Goal: Task Accomplishment & Management: Manage account settings

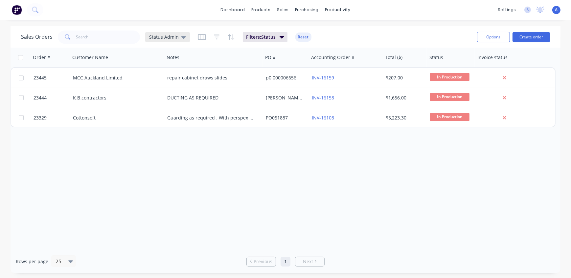
click at [152, 37] on span "Status Admin" at bounding box center [164, 37] width 30 height 7
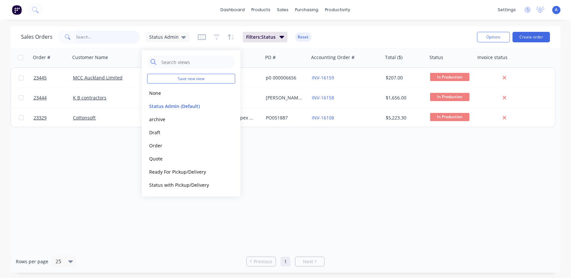
click at [118, 35] on input "text" at bounding box center [108, 37] width 64 height 13
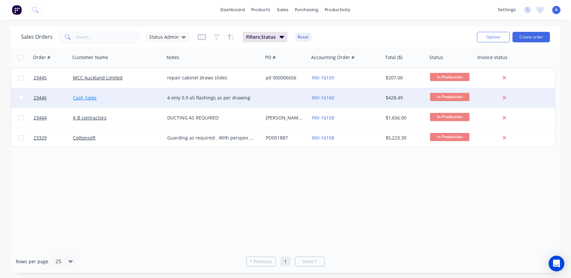
click at [91, 97] on link "Cash Sales" at bounding box center [85, 98] width 24 height 6
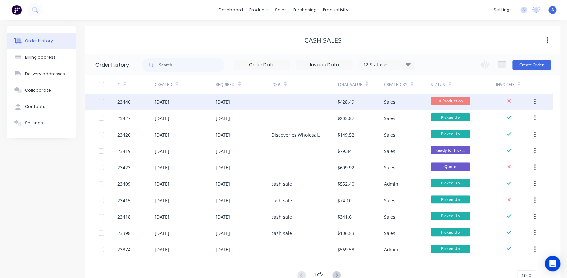
click at [137, 104] on div "23446" at bounding box center [135, 102] width 37 height 16
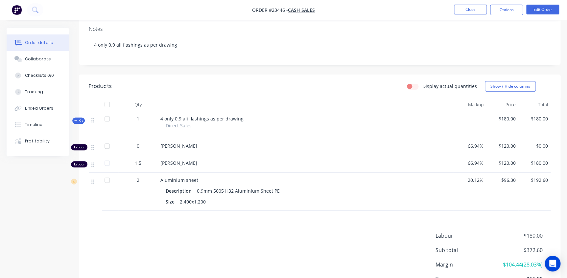
scroll to position [32, 0]
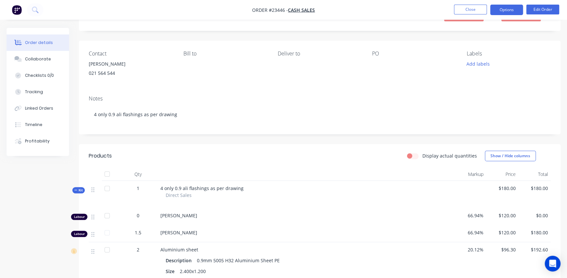
click at [505, 9] on button "Options" at bounding box center [506, 10] width 33 height 11
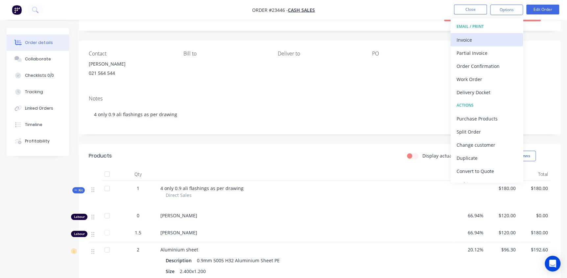
click at [472, 39] on div "Invoice" at bounding box center [487, 40] width 60 height 10
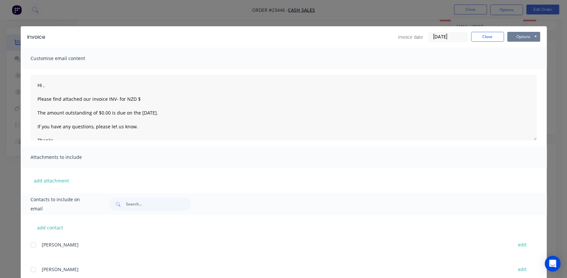
click at [517, 35] on button "Options" at bounding box center [523, 37] width 33 height 10
click at [516, 63] on button "Print" at bounding box center [528, 59] width 42 height 11
type textarea "Hi , Please find attached our invoice INV- for NZD $ The amount outstanding of …"
click at [493, 39] on button "Close" at bounding box center [487, 37] width 33 height 10
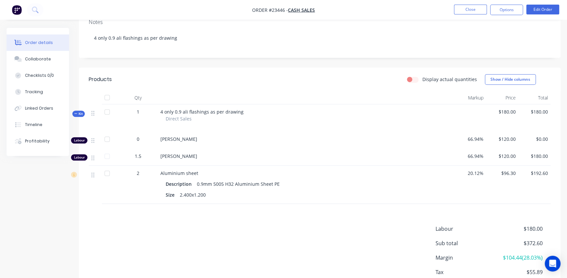
scroll to position [119, 0]
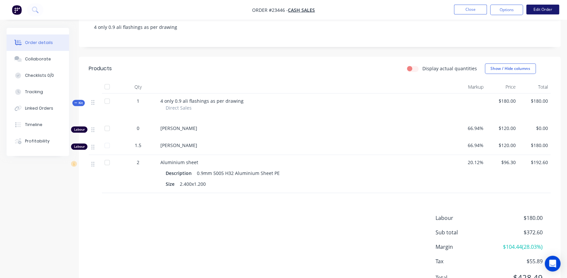
click at [539, 10] on button "Edit Order" at bounding box center [542, 10] width 33 height 10
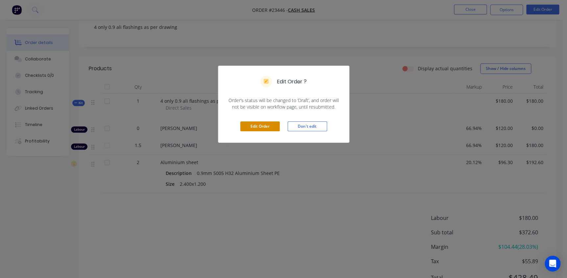
click at [257, 128] on button "Edit Order" at bounding box center [259, 127] width 39 height 10
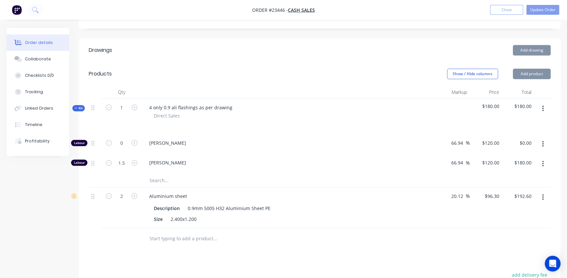
scroll to position [149, 0]
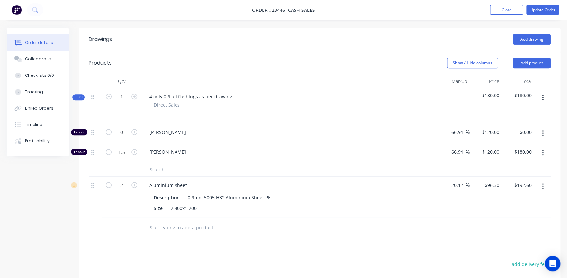
click at [164, 169] on input "text" at bounding box center [214, 169] width 131 height 13
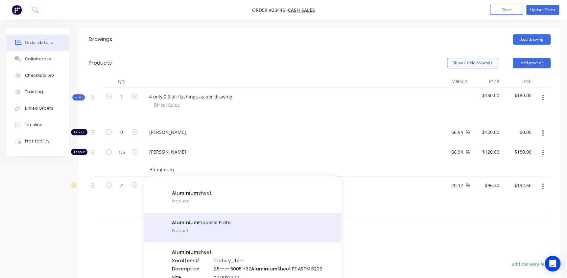
scroll to position [0, 0]
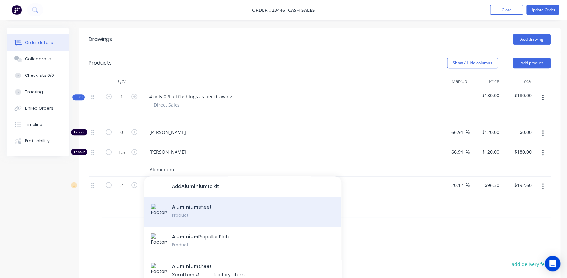
type input "Aluminium"
click at [207, 215] on div "Aluminium sheet Product" at bounding box center [242, 213] width 197 height 30
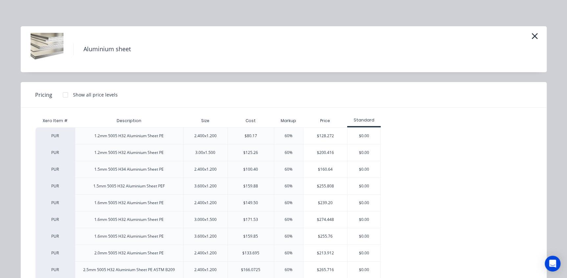
click at [477, 146] on div "PUR 1.2mm 5005 H32 Aluminium Sheet PE 2.400x1.200 $80.17 60% $128.272 $0.00 PUR…" at bounding box center [278, 254] width 486 height 252
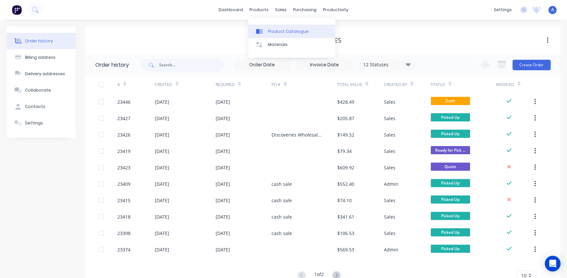
click at [277, 32] on div "Product Catalogue" at bounding box center [288, 32] width 41 height 6
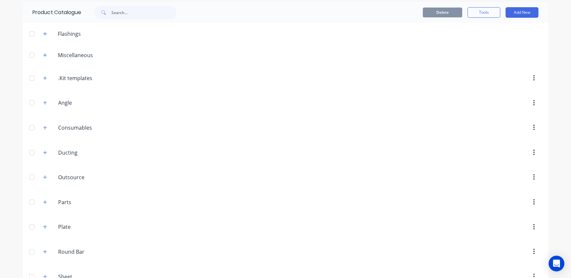
scroll to position [91, 0]
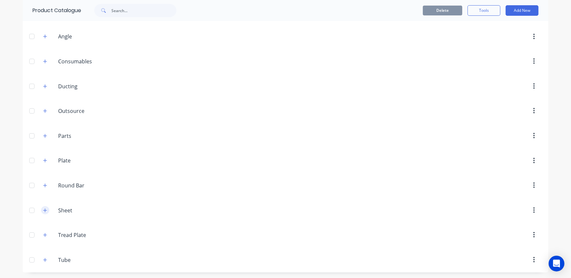
click at [44, 209] on icon "button" at bounding box center [45, 210] width 4 height 5
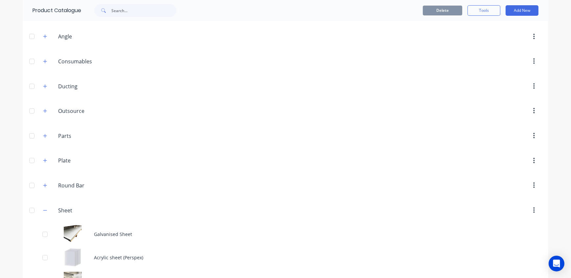
scroll to position [210, 0]
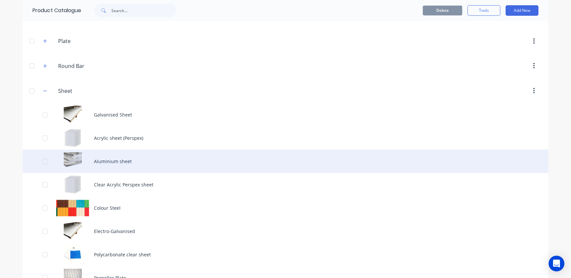
click at [107, 164] on div "Aluminium sheet" at bounding box center [286, 161] width 526 height 23
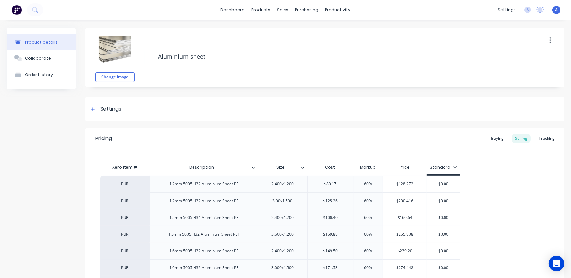
scroll to position [89, 0]
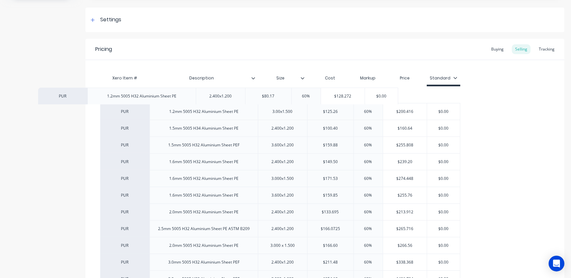
drag, startPoint x: 245, startPoint y: 97, endPoint x: 180, endPoint y: 98, distance: 64.8
click at [180, 98] on div "PUR 1.2mm 5005 H32 Aluminium Sheet PE 2.400x1.200 $80.17 60% $128.272 $0.00 PUR…" at bounding box center [325, 211] width 450 height 251
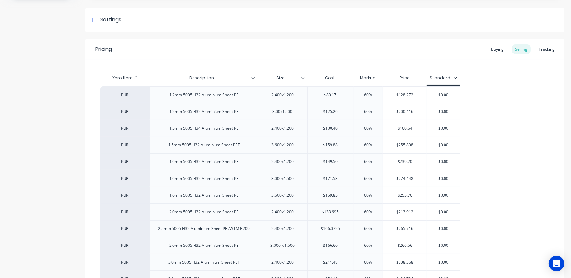
click at [226, 96] on div "1.2mm 5005 H32 Aluminium Sheet PE" at bounding box center [204, 95] width 80 height 9
drag, startPoint x: 243, startPoint y: 95, endPoint x: 158, endPoint y: 97, distance: 84.8
click at [158, 97] on div "1.2mm 5005 H32 Aluminium Sheet PE" at bounding box center [204, 94] width 108 height 17
copy div "1.2mm 5005 H32 Aluminium Sheet PE"
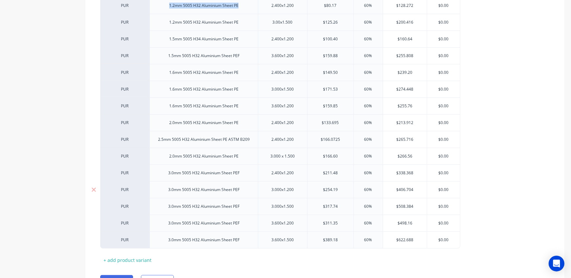
scroll to position [179, 0]
click at [118, 258] on div "+ add product variant" at bounding box center [127, 260] width 55 height 10
type textarea "x"
click at [192, 255] on div at bounding box center [203, 256] width 33 height 9
paste div
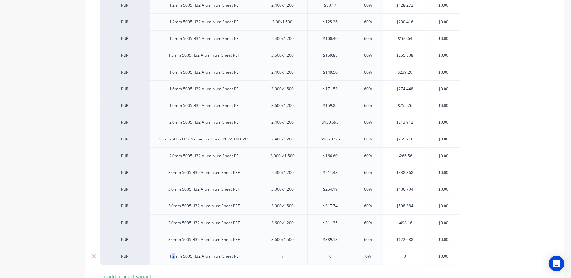
click at [173, 256] on div "1.2mm 5005 H32 Aluminium Sheet PE" at bounding box center [204, 256] width 80 height 9
click at [201, 229] on div "3.0mm 5005 H32 Aluminium Sheet PEF" at bounding box center [204, 223] width 108 height 17
drag, startPoint x: 278, startPoint y: 254, endPoint x: 291, endPoint y: 258, distance: 13.1
click at [278, 254] on div at bounding box center [282, 256] width 33 height 9
type textarea "x"
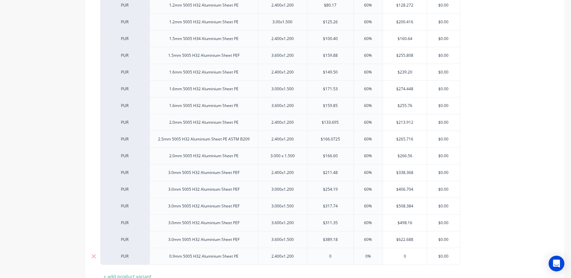
type input "0"
type textarea "x"
drag, startPoint x: 333, startPoint y: 256, endPoint x: 326, endPoint y: 256, distance: 6.6
click at [326, 256] on input "0" at bounding box center [331, 257] width 46 height 6
type input "6"
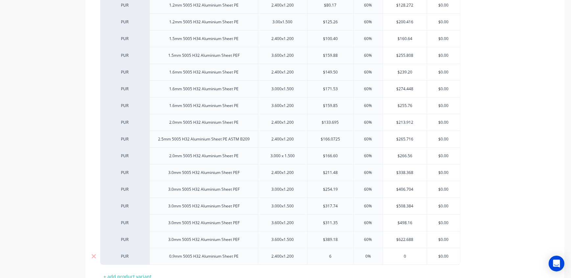
type textarea "x"
type input "60.4"
type textarea "x"
type input "60.4"
drag, startPoint x: 369, startPoint y: 253, endPoint x: 356, endPoint y: 254, distance: 13.5
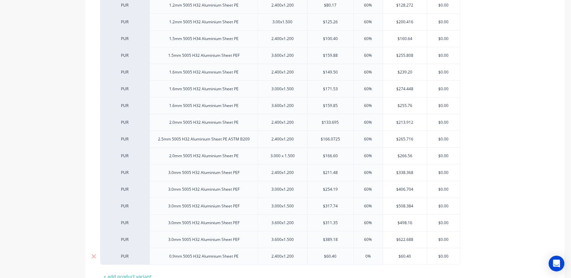
click at [356, 254] on input "0%" at bounding box center [368, 257] width 33 height 6
type input "6"
type textarea "x"
type input "60"
type input "$96.64"
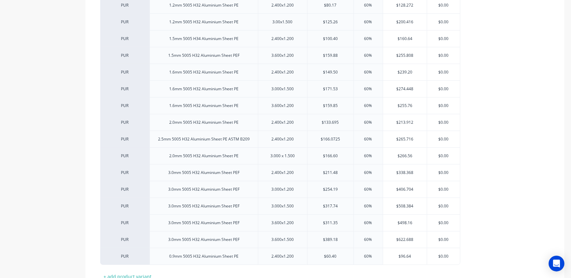
click at [504, 242] on div "PUR 1.2mm 5005 H32 Aluminium Sheet PE 2.400x1.200 $80.17 60% $128.272 $0.00 PUR…" at bounding box center [325, 131] width 450 height 269
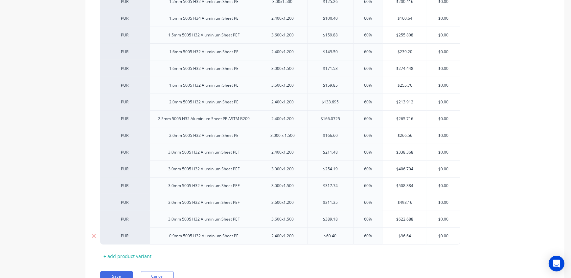
scroll to position [230, 0]
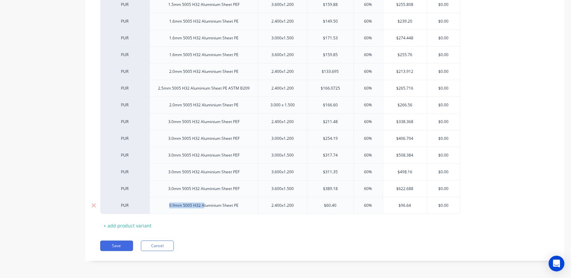
drag, startPoint x: 204, startPoint y: 205, endPoint x: 150, endPoint y: 206, distance: 53.9
click at [150, 207] on div "0.9mm 5005 H32 Aluminium Sheet PE" at bounding box center [204, 205] width 108 height 17
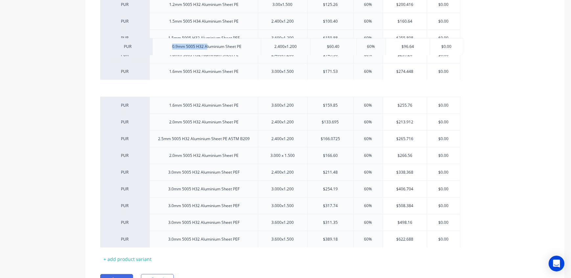
scroll to position [81, 0]
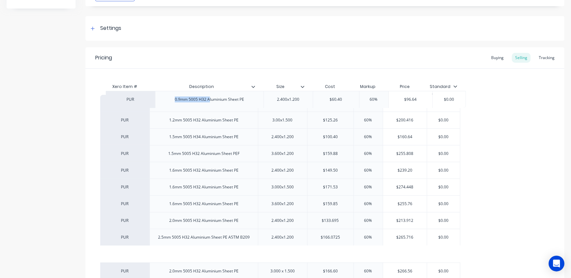
drag, startPoint x: 138, startPoint y: 208, endPoint x: 145, endPoint y: 97, distance: 111.6
click at [145, 97] on div "PUR 1.2mm 5005 H32 Aluminium Sheet PE 2.400x1.200 $80.17 60% $128.272 $0.00 PUR…" at bounding box center [325, 229] width 450 height 269
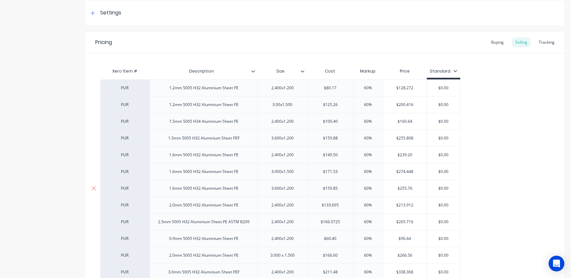
scroll to position [111, 0]
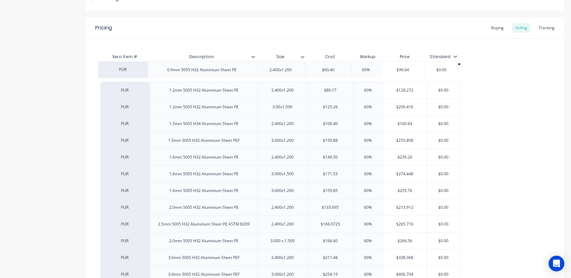
drag, startPoint x: 142, startPoint y: 226, endPoint x: 139, endPoint y: 69, distance: 156.8
click at [139, 69] on div "PUR 1.2mm 5005 H32 Aluminium Sheet PE 2.400x1.200 $80.17 60% $128.272 $0.00 PUR…" at bounding box center [325, 199] width 450 height 268
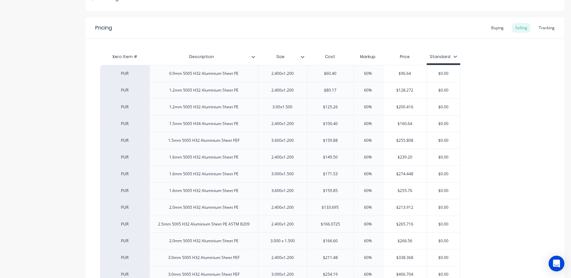
click at [82, 110] on div "Product details Collaborate Order History Change image Aluminium sheet Settings…" at bounding box center [286, 153] width 558 height 473
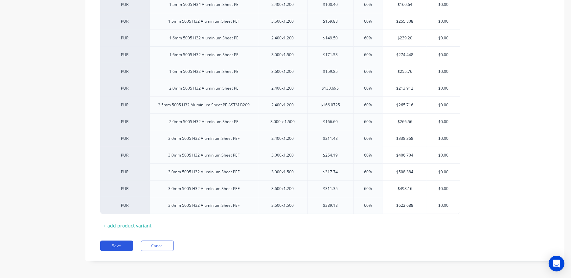
click at [108, 247] on button "Save" at bounding box center [116, 246] width 33 height 11
type textarea "x"
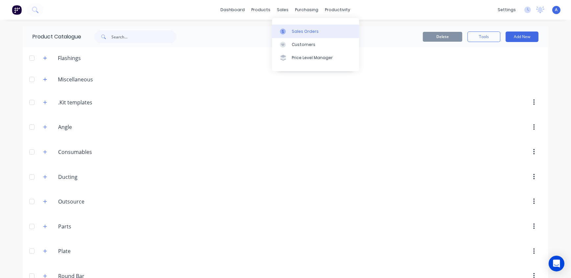
click at [286, 29] on icon at bounding box center [283, 32] width 6 height 6
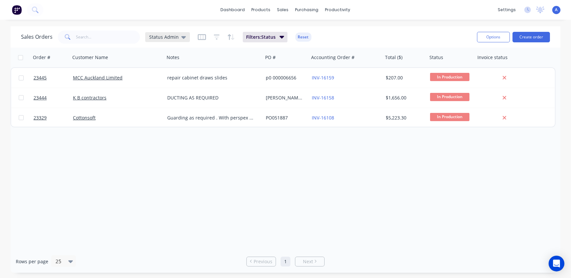
click at [158, 37] on span "Status Admin" at bounding box center [164, 37] width 30 height 7
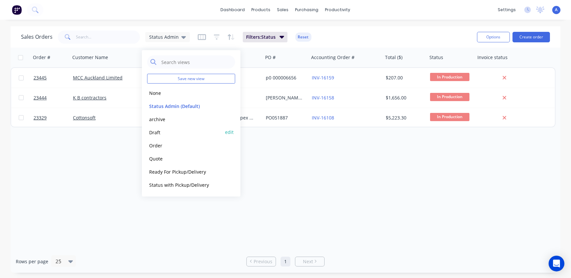
click at [159, 133] on button "Draft" at bounding box center [184, 133] width 75 height 8
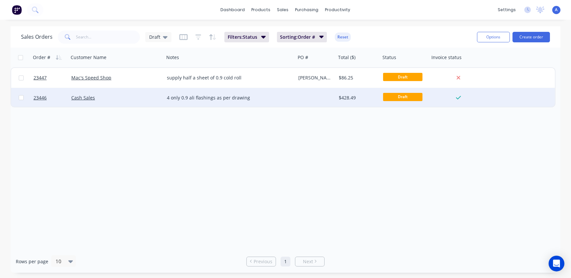
click at [112, 97] on div "Cash Sales" at bounding box center [114, 98] width 86 height 7
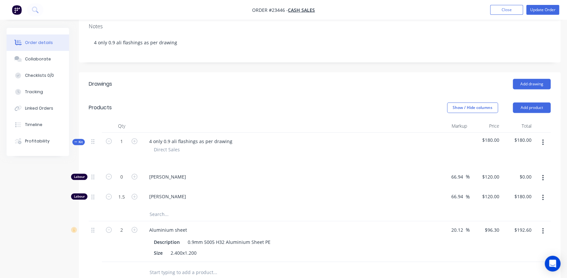
scroll to position [149, 0]
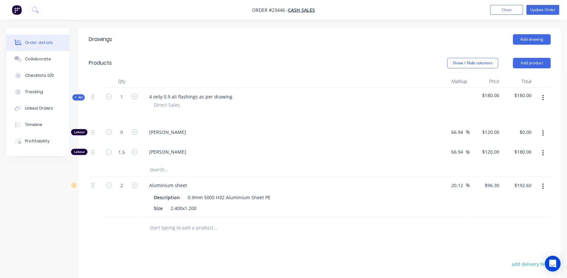
click at [159, 168] on input "text" at bounding box center [214, 169] width 131 height 13
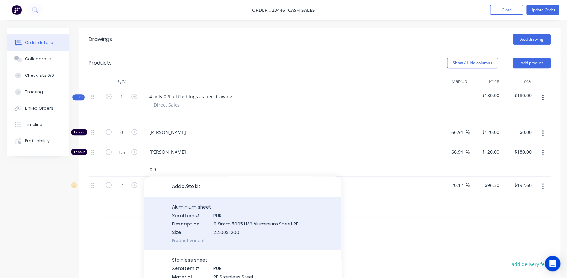
type input "0.9"
click at [253, 227] on div "Aluminium sheet Xero Item # PUR Description 0.9 mm 5005 H32 Aluminium Sheet PE …" at bounding box center [242, 224] width 197 height 53
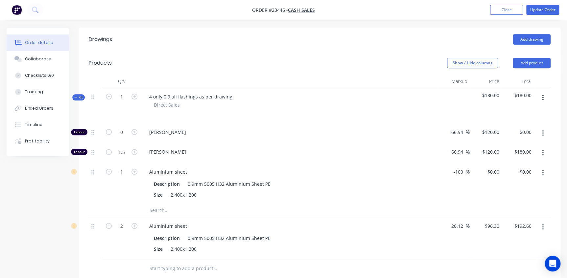
drag, startPoint x: 464, startPoint y: 172, endPoint x: 436, endPoint y: 172, distance: 28.6
click at [436, 172] on div "1 Aluminium sheet Description 0.9mm 5005 H32 Aluminium Sheet PE Size 2.400x1.20…" at bounding box center [320, 183] width 462 height 41
type input "20.1"
type input "72.5404"
type input "$72.54"
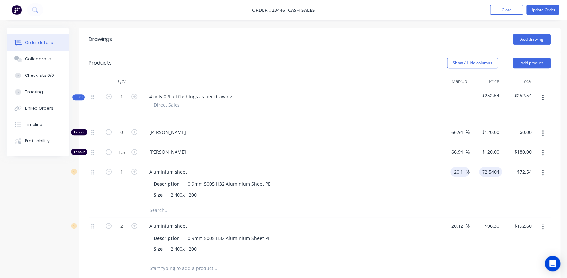
click at [458, 171] on input "20.1" at bounding box center [459, 172] width 12 height 10
type input "$72.5404"
click at [457, 63] on button "Show / Hide columns" at bounding box center [472, 63] width 51 height 11
click at [461, 83] on label "Cost" at bounding box center [456, 85] width 12 height 6
click at [450, 82] on input "Cost" at bounding box center [450, 82] width 0 height 0
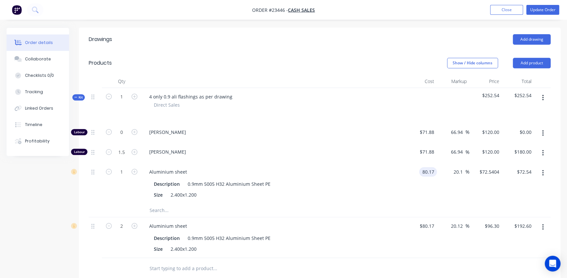
type input "80.17"
type input "$96.2842"
type input "$96.28"
type input "$80.17"
type input "20.12"
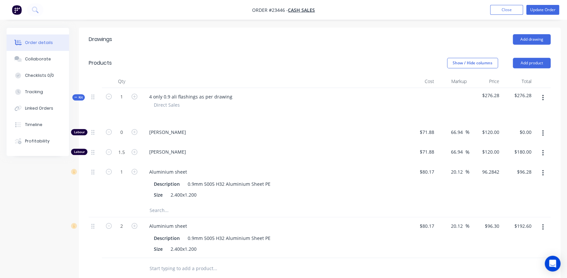
type input "96.3002"
type input "$96.30"
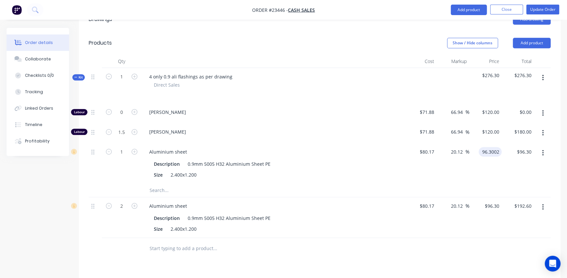
scroll to position [209, 0]
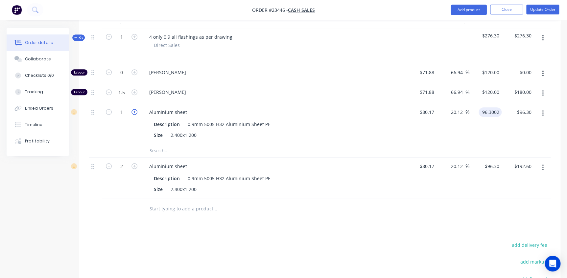
click at [134, 109] on icon "button" at bounding box center [134, 112] width 6 height 6
type input "2"
type input "$96.3002"
type input "$192.60"
click at [352, 167] on div "Aluminium sheet" at bounding box center [273, 167] width 258 height 10
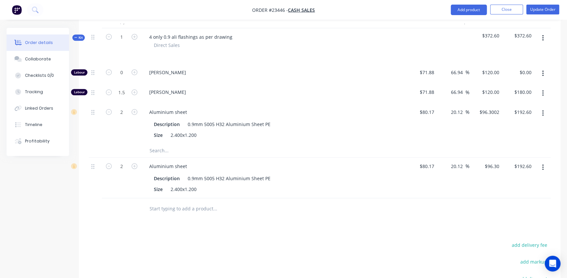
click at [542, 167] on icon "button" at bounding box center [543, 167] width 2 height 7
click at [509, 223] on div "Delete" at bounding box center [519, 225] width 51 height 10
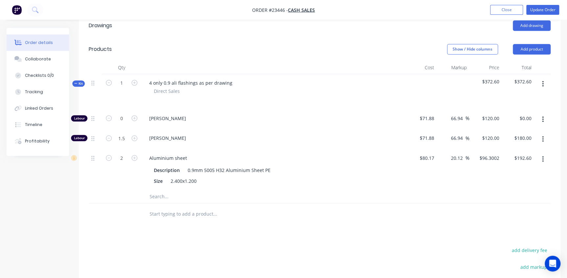
scroll to position [0, 0]
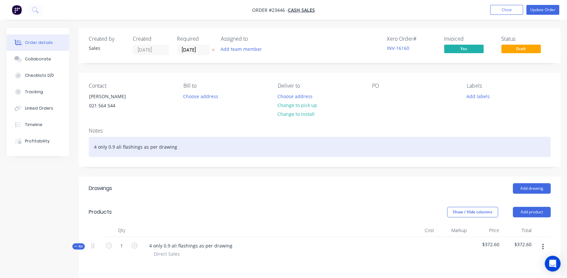
click at [402, 151] on div "4 only 0.9 ali flashings as per drawing" at bounding box center [320, 147] width 462 height 20
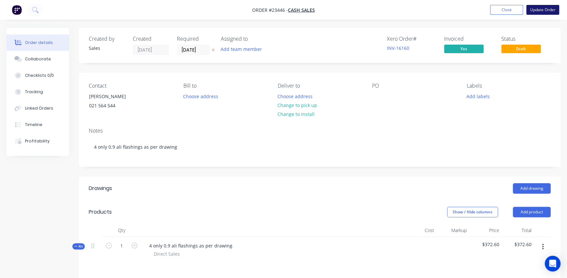
click at [539, 9] on button "Update Order" at bounding box center [542, 10] width 33 height 10
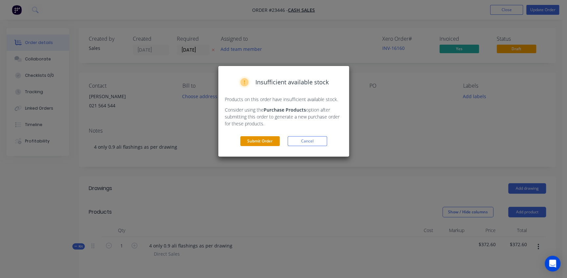
click at [254, 141] on button "Submit Order" at bounding box center [259, 141] width 39 height 10
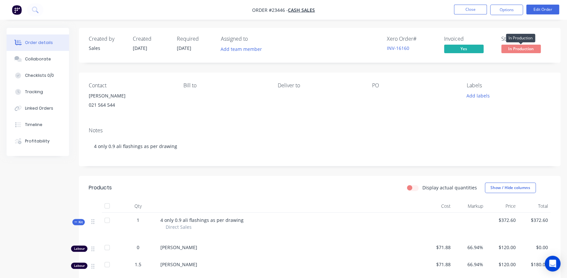
click at [530, 46] on span "In Production" at bounding box center [520, 49] width 39 height 8
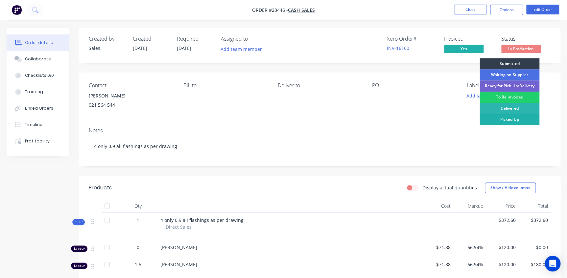
click at [513, 117] on div "Picked Up" at bounding box center [510, 119] width 60 height 11
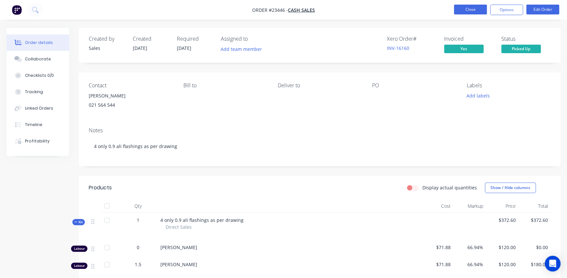
click at [473, 10] on button "Close" at bounding box center [470, 10] width 33 height 10
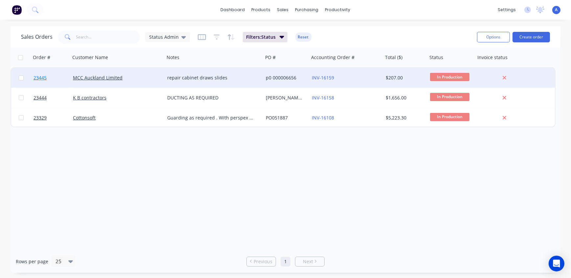
click at [41, 78] on span "23445" at bounding box center [40, 78] width 13 height 7
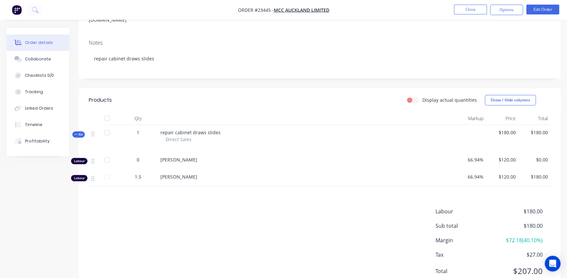
scroll to position [119, 0]
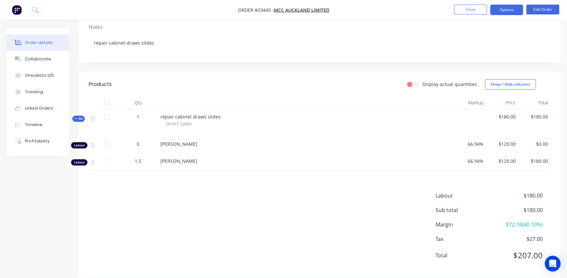
click at [509, 10] on button "Options" at bounding box center [506, 10] width 33 height 11
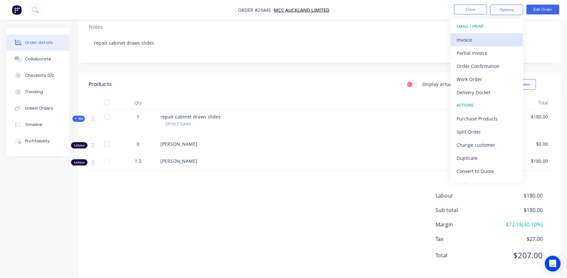
click at [477, 39] on div "Invoice" at bounding box center [487, 40] width 60 height 10
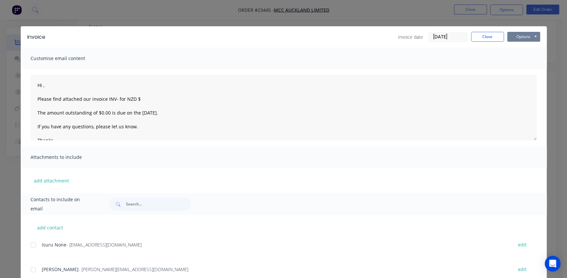
click at [516, 35] on button "Options" at bounding box center [523, 37] width 33 height 10
click at [525, 60] on button "Print" at bounding box center [528, 59] width 42 height 11
type textarea "Hi , Please find attached our invoice INV- for NZD $ The amount outstanding of …"
click at [485, 36] on button "Close" at bounding box center [487, 37] width 33 height 10
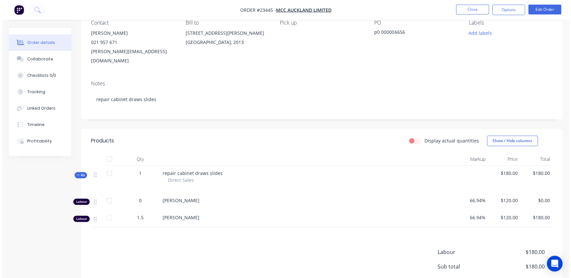
scroll to position [0, 0]
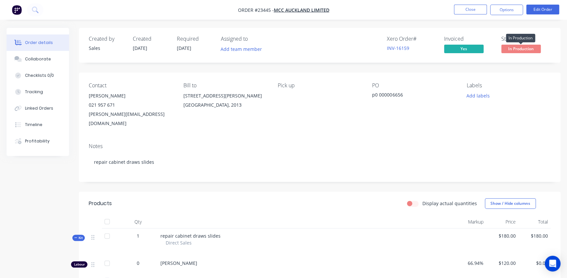
click at [522, 47] on span "In Production" at bounding box center [520, 49] width 39 height 8
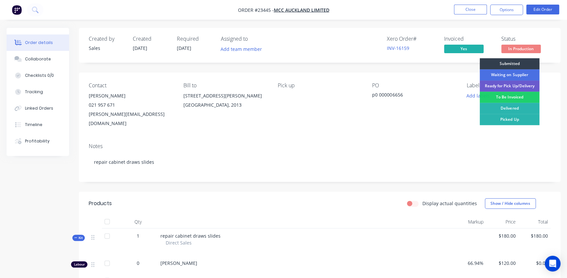
click at [515, 84] on div "Ready for Pick Up/Delivery" at bounding box center [510, 86] width 60 height 11
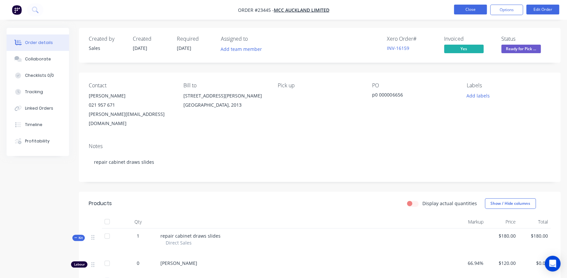
click at [470, 9] on button "Close" at bounding box center [470, 10] width 33 height 10
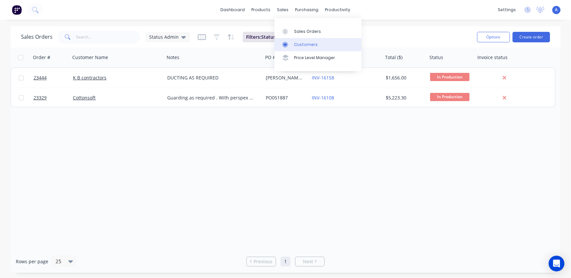
click at [302, 46] on div "Customers" at bounding box center [306, 45] width 24 height 6
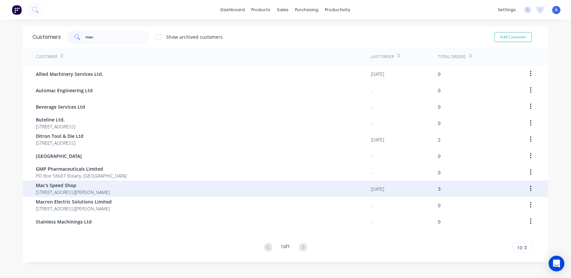
type input "mac"
click at [63, 190] on span "[STREET_ADDRESS][PERSON_NAME]" at bounding box center [73, 192] width 74 height 7
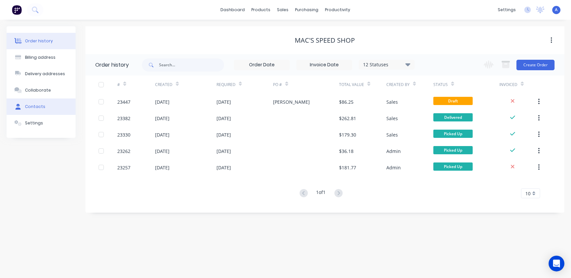
click at [30, 106] on div "Contacts" at bounding box center [35, 107] width 20 height 6
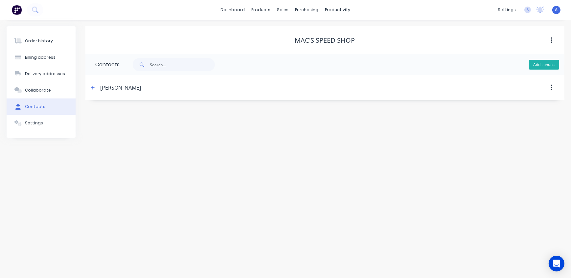
click at [549, 66] on button "Add contact" at bounding box center [544, 65] width 30 height 10
select select "AU"
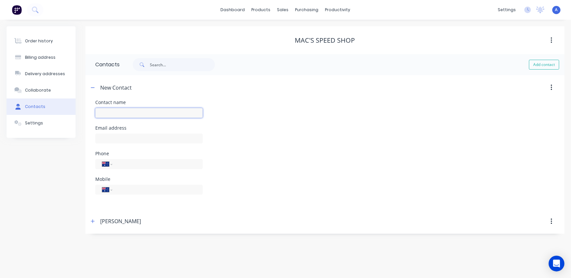
click at [118, 111] on input "text" at bounding box center [148, 113] width 107 height 10
type input "[PERSON_NAME]"
click at [110, 166] on select "International [GEOGRAPHIC_DATA] [GEOGRAPHIC_DATA] [GEOGRAPHIC_DATA] [GEOGRAPHIC…" at bounding box center [107, 164] width 10 height 9
select select "NZ"
click at [102, 160] on select "International [GEOGRAPHIC_DATA] [GEOGRAPHIC_DATA] [GEOGRAPHIC_DATA] [GEOGRAPHIC…" at bounding box center [107, 164] width 10 height 9
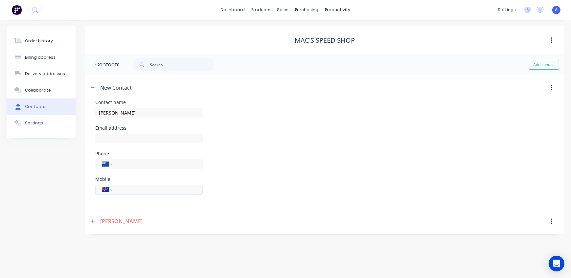
click at [109, 187] on select "International [GEOGRAPHIC_DATA] [GEOGRAPHIC_DATA] [GEOGRAPHIC_DATA] [GEOGRAPHIC…" at bounding box center [107, 189] width 10 height 9
select select "NZ"
click at [102, 185] on select "International [GEOGRAPHIC_DATA] [GEOGRAPHIC_DATA] [GEOGRAPHIC_DATA] [GEOGRAPHIC…" at bounding box center [107, 189] width 10 height 9
type input "021 740 458"
click at [282, 169] on div "Phone International [GEOGRAPHIC_DATA] [GEOGRAPHIC_DATA] [GEOGRAPHIC_DATA] [GEOG…" at bounding box center [325, 165] width 460 height 26
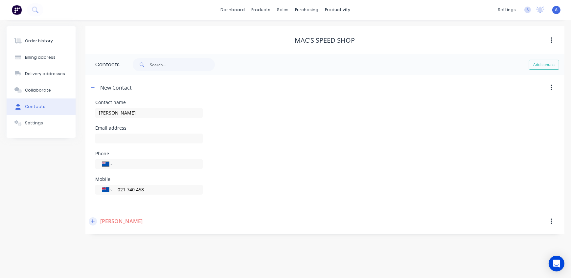
click at [94, 223] on icon "button" at bounding box center [93, 221] width 4 height 5
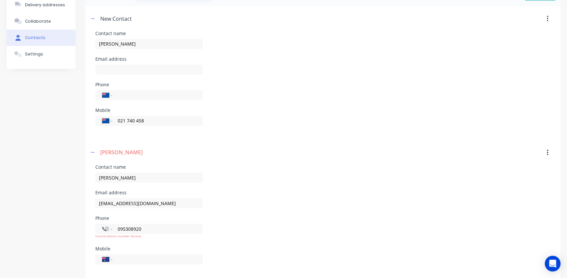
scroll to position [76, 0]
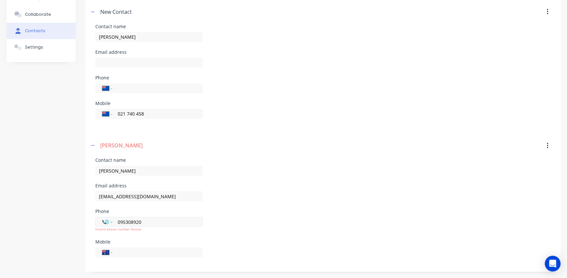
click at [110, 224] on select "International [GEOGRAPHIC_DATA] [GEOGRAPHIC_DATA] [GEOGRAPHIC_DATA] [GEOGRAPHIC…" at bounding box center [107, 222] width 10 height 9
click at [109, 222] on select "International [GEOGRAPHIC_DATA] [GEOGRAPHIC_DATA] [GEOGRAPHIC_DATA] [GEOGRAPHIC…" at bounding box center [107, 222] width 10 height 9
select select "NZ"
click at [102, 218] on select "International [GEOGRAPHIC_DATA] [GEOGRAPHIC_DATA] [GEOGRAPHIC_DATA] [GEOGRAPHIC…" at bounding box center [107, 222] width 10 height 9
type input "09 530 8920"
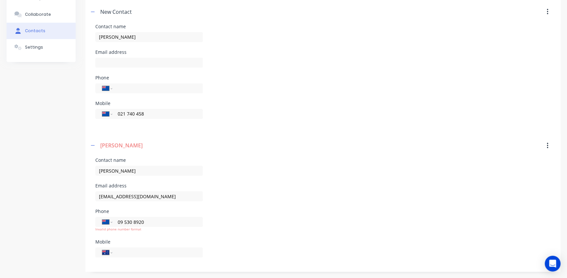
click at [246, 196] on div "Email address [EMAIL_ADDRESS][DOMAIN_NAME]" at bounding box center [322, 197] width 455 height 26
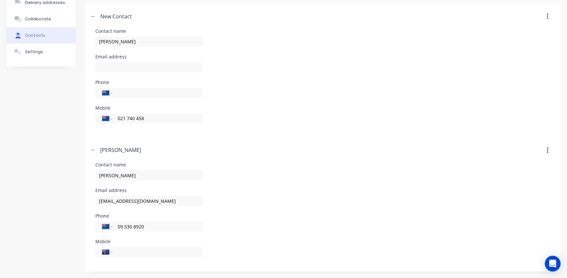
scroll to position [71, 0]
select select "AU"
select select "NZ"
click at [107, 252] on select "International [GEOGRAPHIC_DATA] [GEOGRAPHIC_DATA] [GEOGRAPHIC_DATA] [GEOGRAPHIC…" at bounding box center [107, 252] width 10 height 9
select select "NZ"
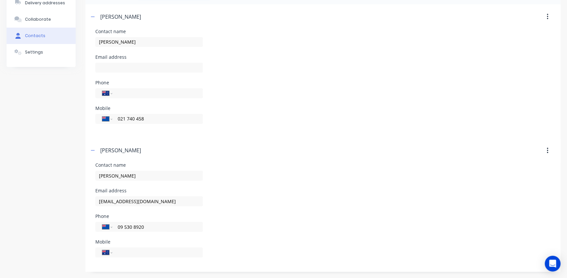
click at [102, 248] on select "International [GEOGRAPHIC_DATA] [GEOGRAPHIC_DATA] [GEOGRAPHIC_DATA] [GEOGRAPHIC…" at bounding box center [107, 252] width 10 height 9
click at [257, 218] on div "Phone International [GEOGRAPHIC_DATA] [GEOGRAPHIC_DATA] [GEOGRAPHIC_DATA] [GEOG…" at bounding box center [322, 227] width 455 height 26
click at [53, 176] on div "Order history Billing address Delivery addresses Collaborate Contacts Settings" at bounding box center [41, 113] width 69 height 317
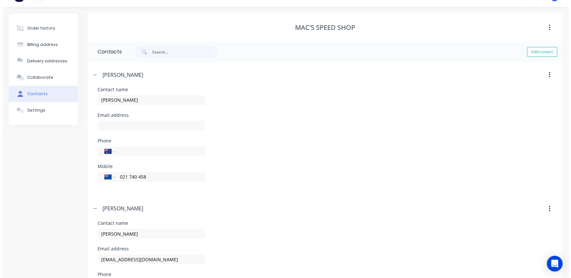
scroll to position [0, 0]
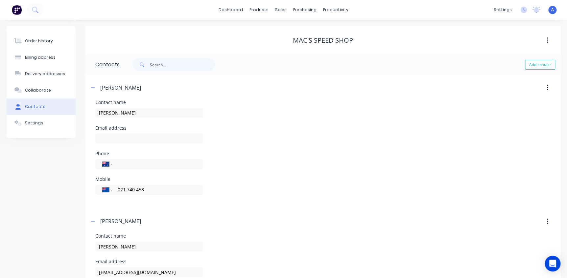
click at [44, 157] on div "Order history Billing address Delivery addresses Collaborate Contacts Settings" at bounding box center [41, 184] width 69 height 317
click at [157, 46] on div "Mac's Speed Shop" at bounding box center [322, 40] width 475 height 28
click at [210, 36] on div "Mac's Speed Shop" at bounding box center [322, 41] width 475 height 12
click at [296, 33] on div "Sales Orders" at bounding box center [305, 32] width 27 height 6
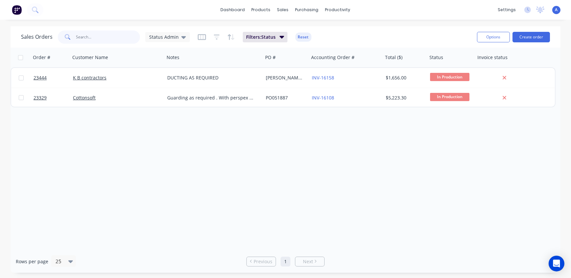
click at [83, 37] on input "text" at bounding box center [108, 37] width 64 height 13
click at [167, 38] on span "Status Admin" at bounding box center [164, 37] width 30 height 7
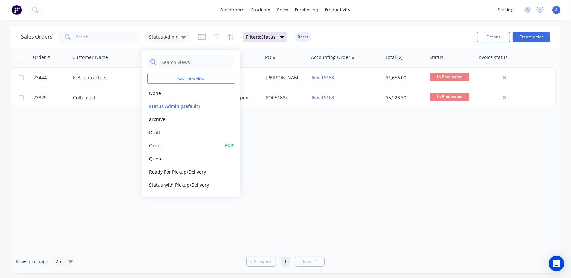
click at [159, 144] on button "Order" at bounding box center [184, 146] width 75 height 8
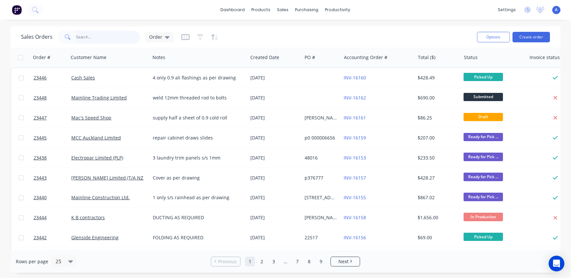
click at [89, 35] on input "text" at bounding box center [108, 37] width 64 height 13
type input "N"
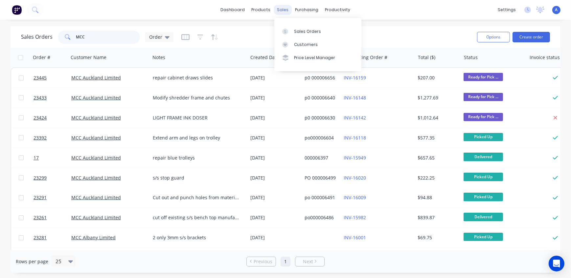
type input "MCC"
click at [284, 9] on div "sales" at bounding box center [283, 10] width 18 height 10
click at [304, 46] on div "Customers" at bounding box center [306, 45] width 24 height 6
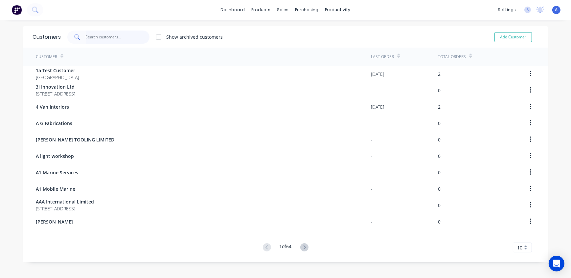
click at [97, 37] on input "text" at bounding box center [118, 37] width 64 height 13
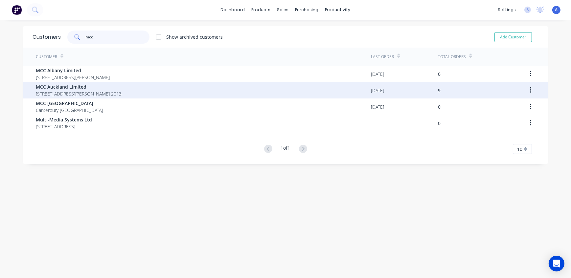
type input "mcc"
click at [79, 84] on span "MCC Auckland Limited" at bounding box center [79, 86] width 86 height 7
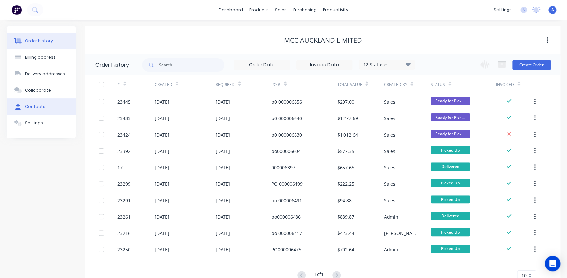
click at [44, 105] on button "Contacts" at bounding box center [41, 107] width 69 height 16
select select "AU"
select select "NZ"
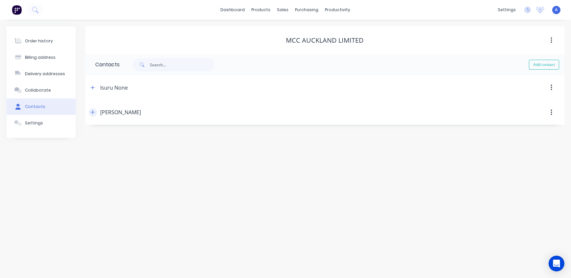
click at [93, 114] on icon "button" at bounding box center [93, 112] width 4 height 5
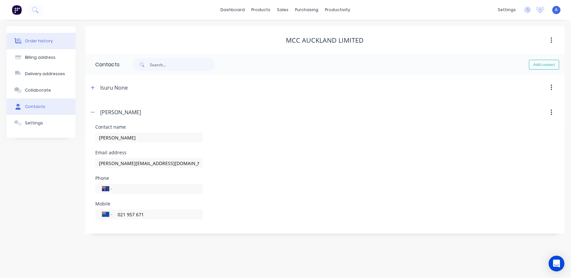
click at [47, 45] on button "Order history" at bounding box center [41, 41] width 69 height 16
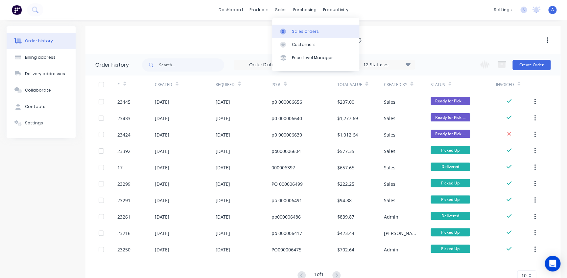
click at [296, 34] on div "Sales Orders" at bounding box center [305, 32] width 27 height 6
